Goal: Information Seeking & Learning: Learn about a topic

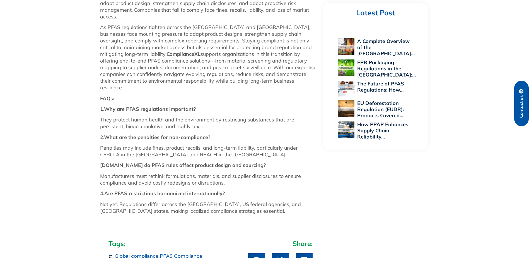
scroll to position [669, 0]
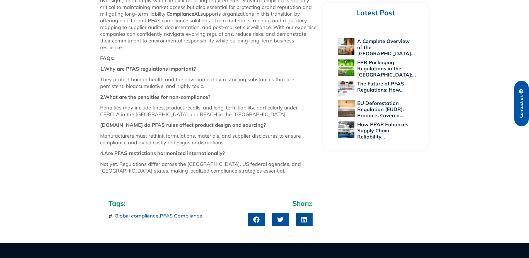
click at [373, 106] on link "EU Deforestation Regulation (EUDR): Products Covered…" at bounding box center [380, 109] width 47 height 19
click at [362, 104] on link "EU Deforestation Regulation (EUDR): Products Covered…" at bounding box center [380, 109] width 47 height 19
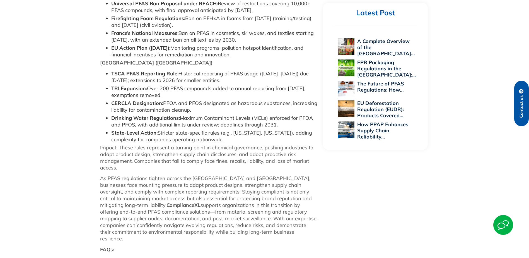
scroll to position [418, 0]
